Goal: Communication & Community: Participate in discussion

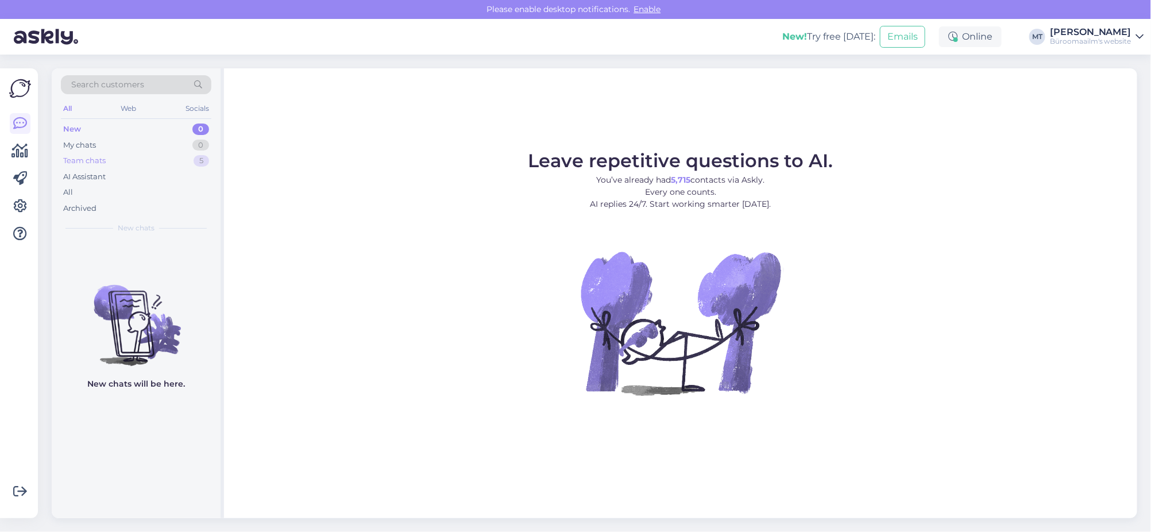
click at [85, 161] on div "Team chats" at bounding box center [84, 160] width 42 height 11
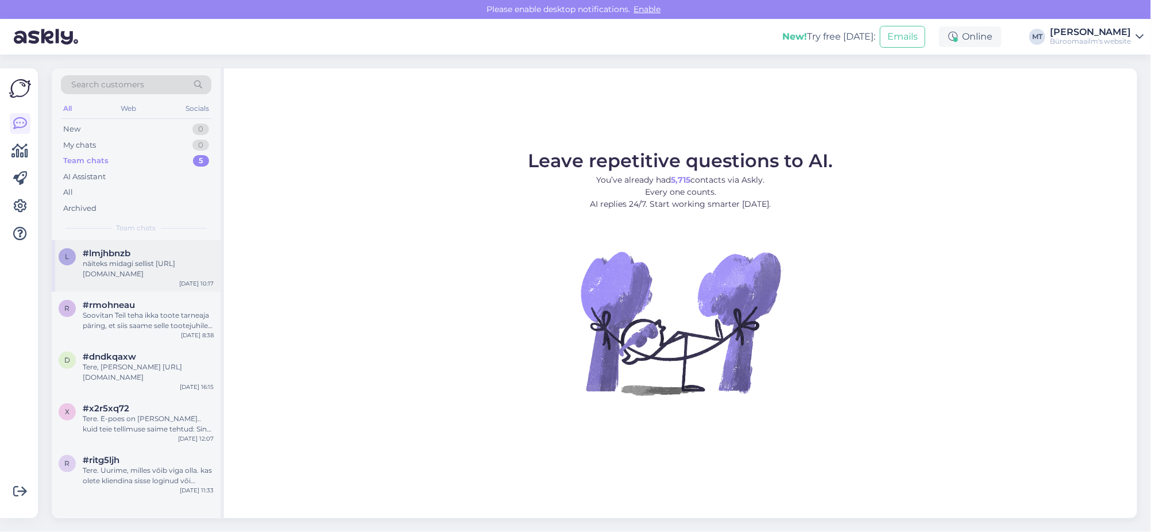
click at [115, 261] on div "näiteks midagi sellist [URL][DOMAIN_NAME]" at bounding box center [148, 268] width 131 height 21
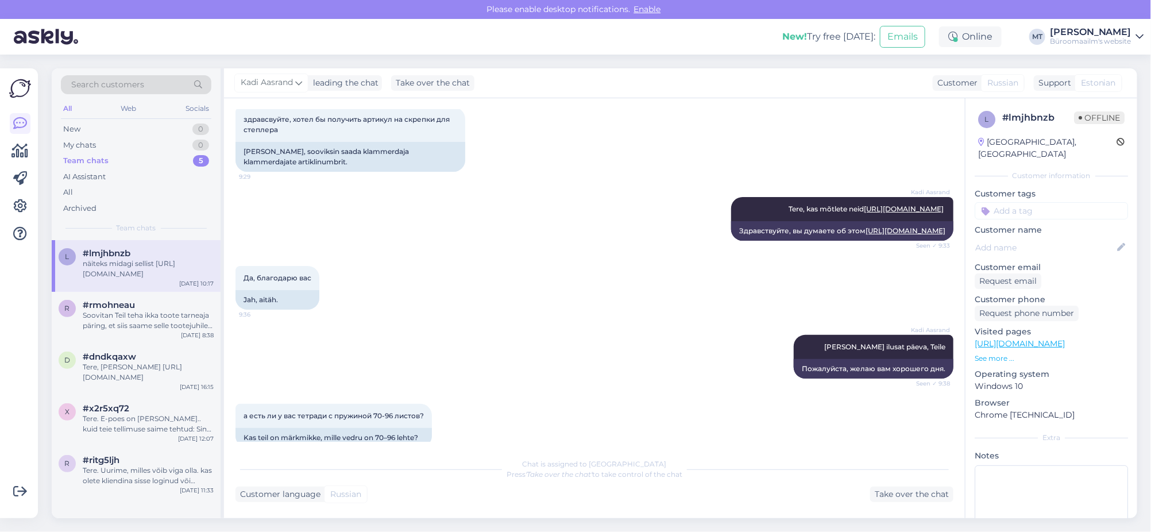
scroll to position [380, 0]
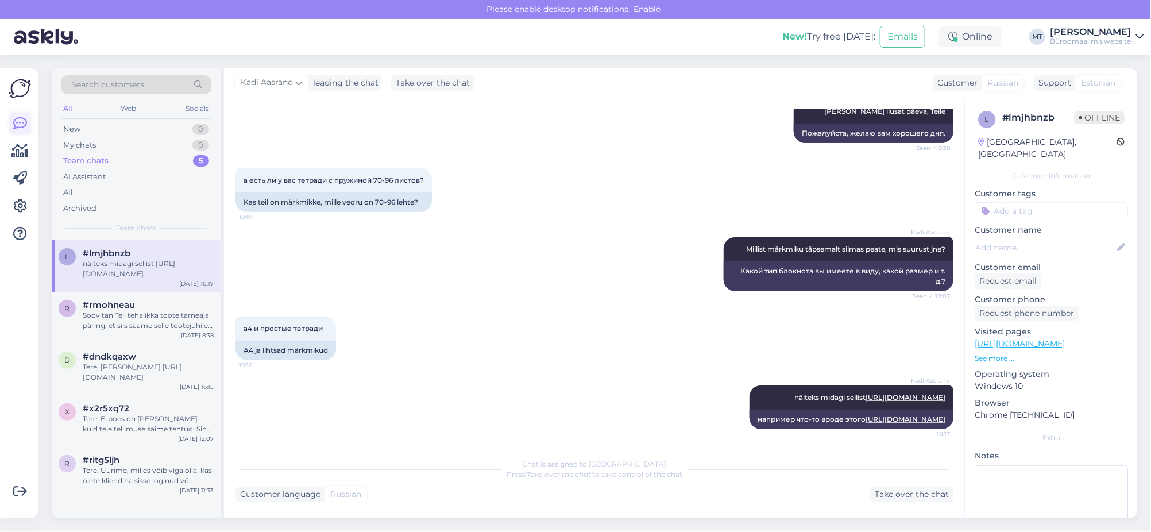
click at [21, 123] on icon at bounding box center [20, 124] width 14 height 14
